Goal: Task Accomplishment & Management: Manage account settings

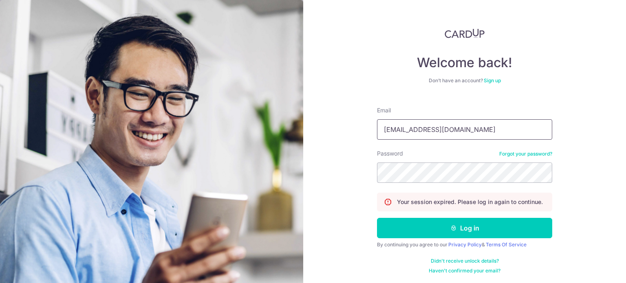
click at [409, 133] on input "[EMAIL_ADDRESS][DOMAIN_NAME]" at bounding box center [464, 129] width 175 height 20
type input "[EMAIL_ADDRESS][DOMAIN_NAME]"
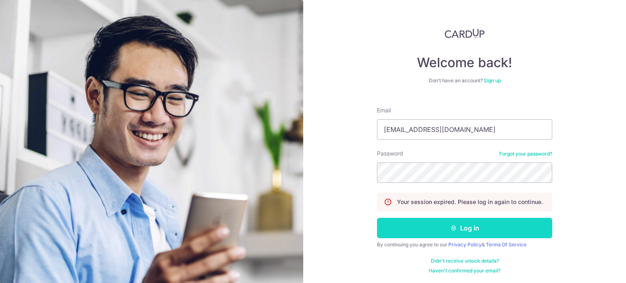
click at [466, 231] on button "Log in" at bounding box center [464, 228] width 175 height 20
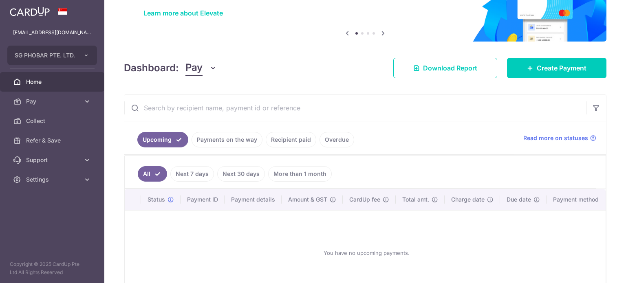
scroll to position [117, 0]
